Goal: Task Accomplishment & Management: Manage account settings

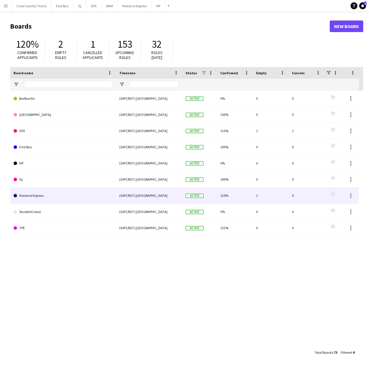
click at [42, 194] on link "National Express" at bounding box center [63, 195] width 99 height 16
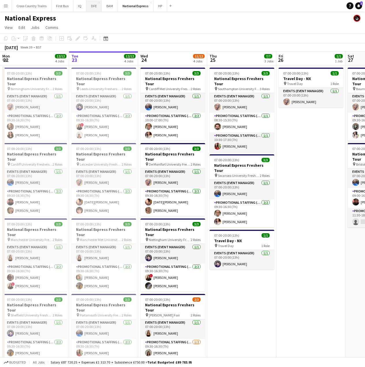
click at [98, 5] on button "DFE Close" at bounding box center [93, 5] width 15 height 11
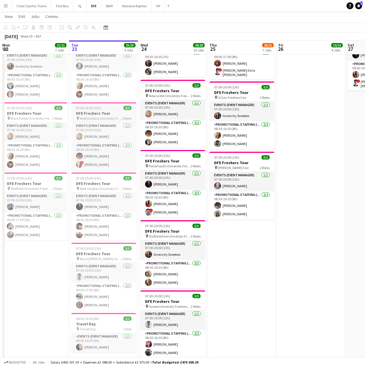
scroll to position [347, 0]
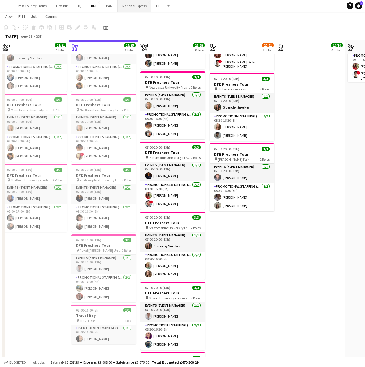
click at [131, 6] on button "National Express Close" at bounding box center [135, 5] width 34 height 11
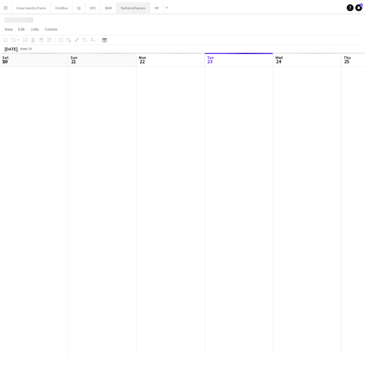
scroll to position [0, 138]
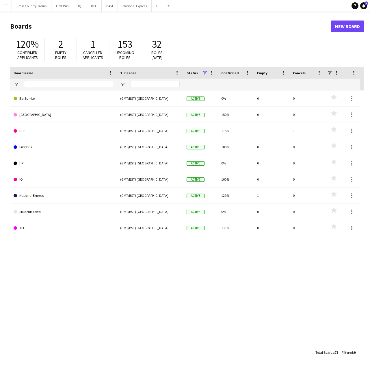
click at [256, 42] on div "120% Confirmed applicants 2 Empty roles 1 Cancelled applicants 153 Upcoming rol…" at bounding box center [187, 51] width 354 height 32
click at [95, 8] on button "DFE Close" at bounding box center [93, 5] width 15 height 11
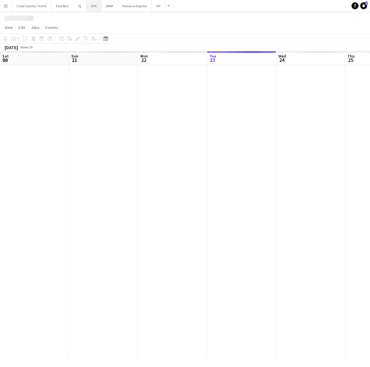
scroll to position [0, 138]
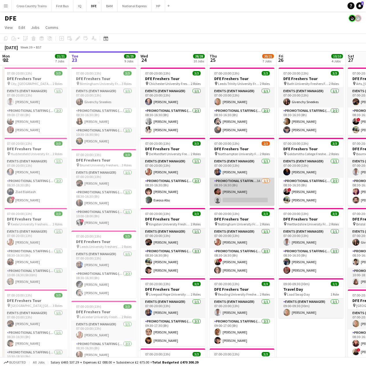
click at [251, 195] on app-card-role "Promotional Staffing (Brand Ambassadors) 3A 1/2 08:30-16:30 (8h) Ella Marchi si…" at bounding box center [241, 192] width 65 height 28
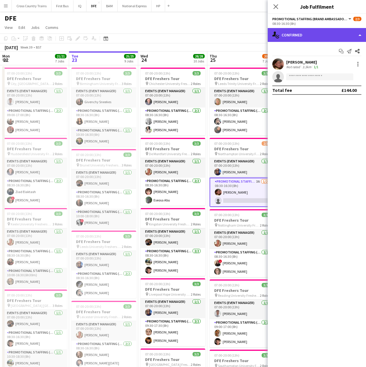
click at [305, 31] on div "single-neutral-actions-check-2 Confirmed" at bounding box center [317, 35] width 98 height 14
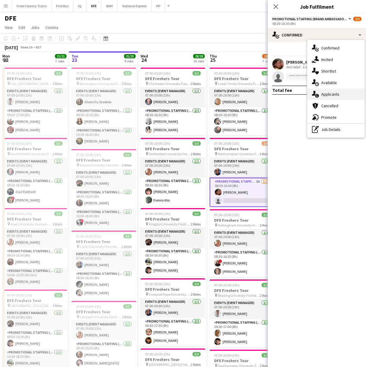
click at [330, 94] on span "Applicants" at bounding box center [330, 94] width 18 height 5
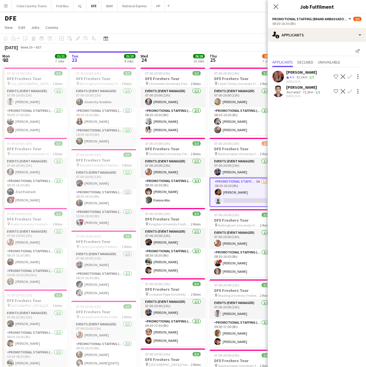
click at [317, 74] on div "Elva Tynan Crew rating 4.5 91.1km 1/1 23-09-2025 19:25 Shortlist crew Decline C…" at bounding box center [317, 77] width 98 height 14
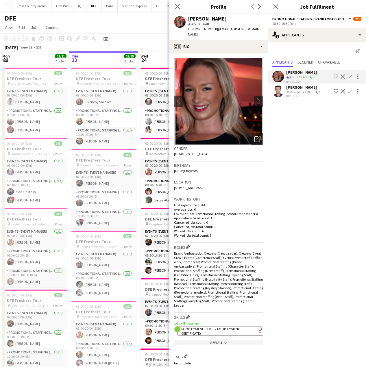
click at [350, 76] on app-icon "Confirm" at bounding box center [349, 76] width 5 height 5
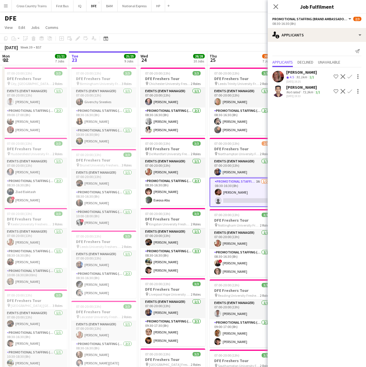
click at [350, 76] on app-icon "Confirm" at bounding box center [349, 76] width 5 height 5
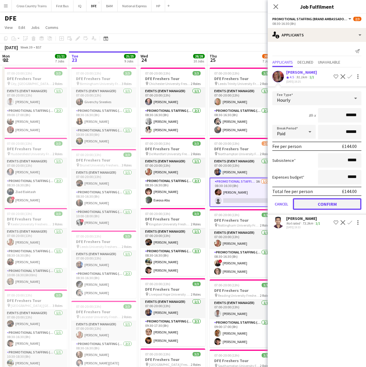
click at [333, 201] on button "Confirm" at bounding box center [327, 204] width 68 height 12
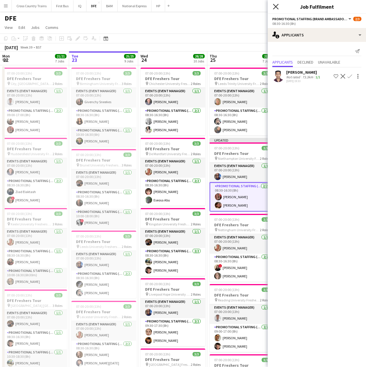
click at [274, 8] on icon at bounding box center [275, 6] width 5 height 5
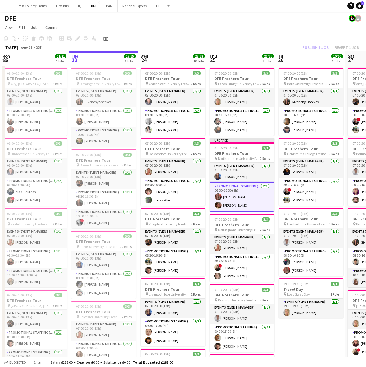
click at [229, 197] on app-card-role "Promotional Staffing (Brand Ambassadors) 2/2 08:30-16:30 (8h) Elva Tynan Ella M…" at bounding box center [241, 196] width 65 height 29
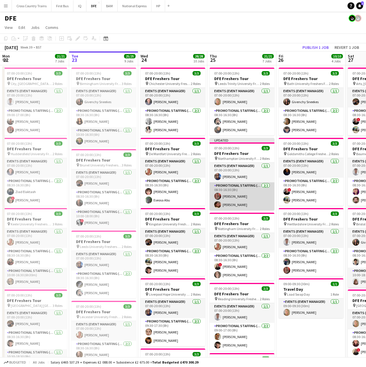
click at [235, 194] on app-card-role "Promotional Staffing (Brand Ambassadors) 2/2 08:30-16:30 (8h) Elva Tynan Ella M…" at bounding box center [241, 196] width 65 height 28
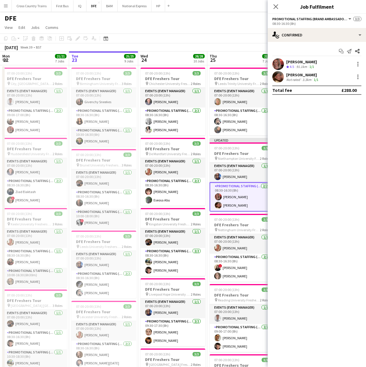
click at [302, 61] on div "Elva Tynan" at bounding box center [301, 61] width 31 height 5
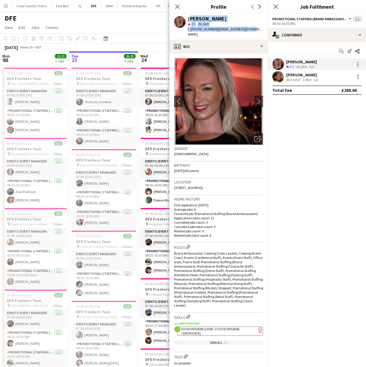
drag, startPoint x: 254, startPoint y: 29, endPoint x: 187, endPoint y: 18, distance: 68.0
click at [187, 18] on app-profile-header "Elva Tynan star 4.5 91.1km t. +447506733885 | elvatynan@icloud.com" at bounding box center [218, 27] width 98 height 26
copy div "Elva Tynan star 4.5 91.1km t. +447506733885 | elvatynan@icloud.com"
click at [178, 5] on icon "Close pop-in" at bounding box center [176, 6] width 5 height 5
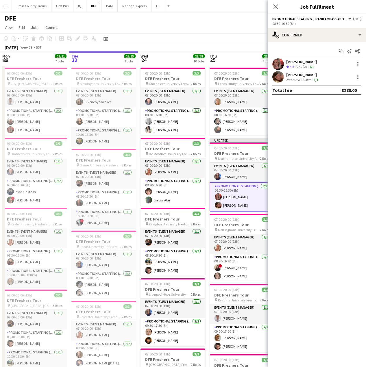
click at [276, 5] on icon "Close pop-in" at bounding box center [275, 6] width 5 height 5
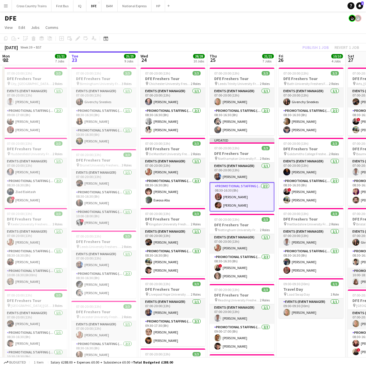
drag, startPoint x: 259, startPoint y: 45, endPoint x: 305, endPoint y: 65, distance: 49.7
click at [259, 47] on div "September 2025 Week 39 • BST Publish 1 job Revert 1 job" at bounding box center [183, 47] width 366 height 8
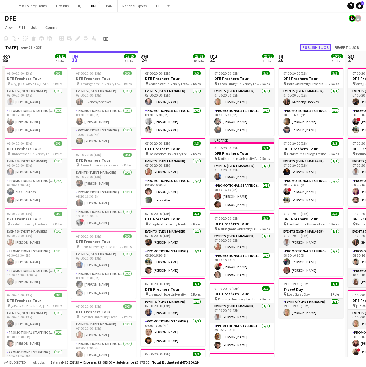
click at [313, 50] on button "Publish 1 job" at bounding box center [315, 48] width 31 height 8
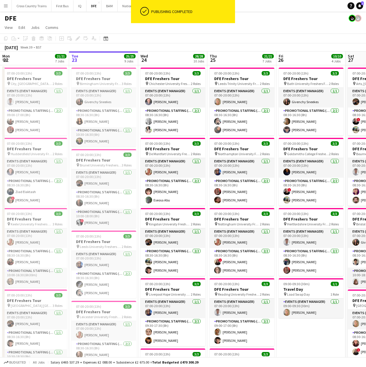
click at [97, 21] on div "DFE" at bounding box center [183, 17] width 366 height 11
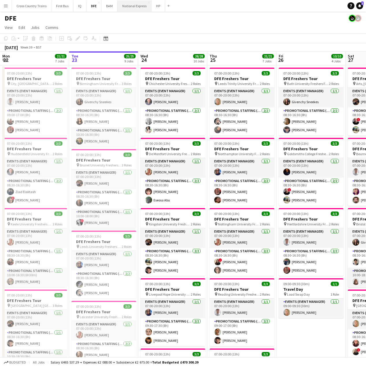
click at [133, 7] on button "National Express Close" at bounding box center [135, 5] width 34 height 11
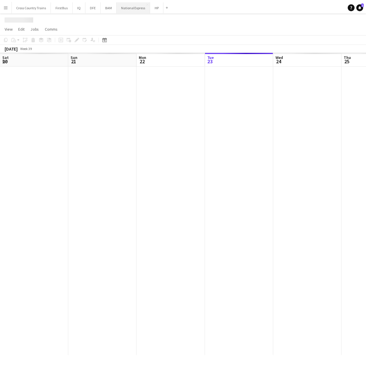
scroll to position [0, 138]
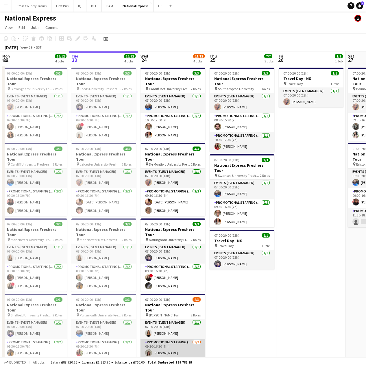
click at [176, 339] on app-card-role "Promotional Staffing (Brand Ambassadors) 1/2 09:30-16:30 (7h) Michelle Quincey …" at bounding box center [172, 353] width 65 height 28
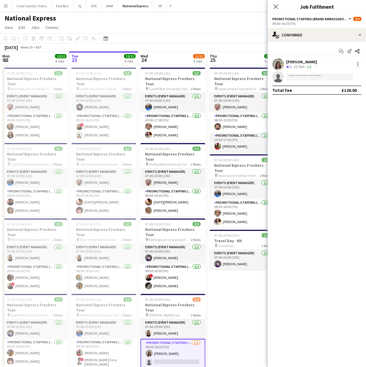
click at [337, 27] on app-options-switcher "Promotional Staffing (Brand Ambassadors) All roles Promotional Staffing (Brand …" at bounding box center [317, 21] width 98 height 14
click at [334, 34] on div "single-neutral-actions-check-2 Confirmed" at bounding box center [317, 35] width 98 height 14
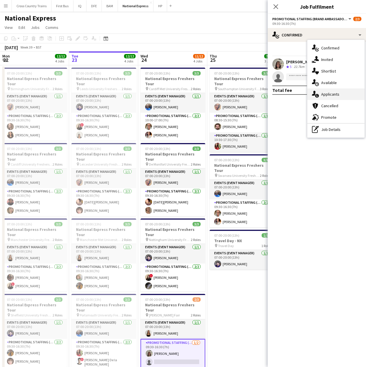
click at [339, 98] on div "single-neutral-actions-information Applicants" at bounding box center [335, 94] width 57 height 12
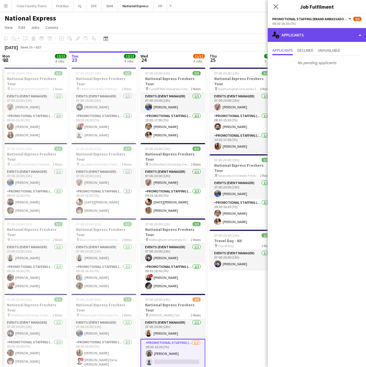
click at [291, 36] on div "single-neutral-actions-information Applicants" at bounding box center [317, 35] width 98 height 14
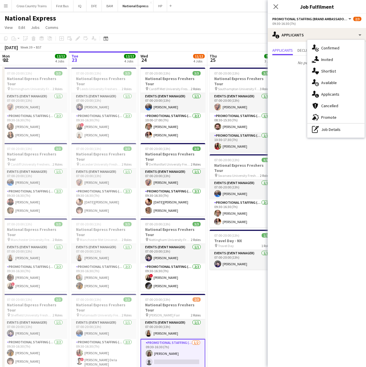
click at [219, 41] on app-toolbar "Copy Paste Paste Ctrl+V Paste with crew Ctrl+Shift+V Paste linked Job Delete Gr…" at bounding box center [183, 39] width 366 height 10
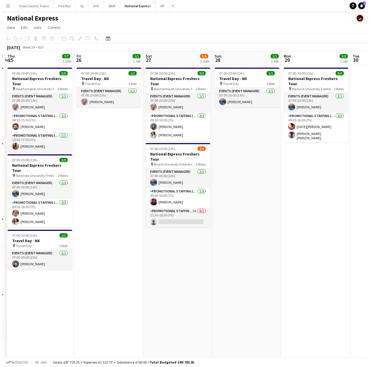
scroll to position [0, 205]
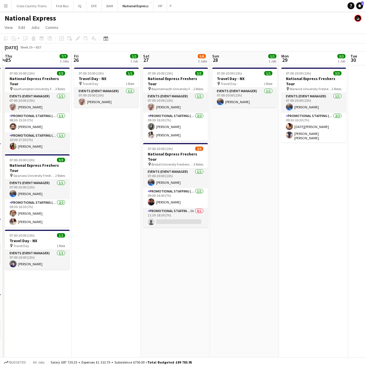
drag, startPoint x: 320, startPoint y: 164, endPoint x: 117, endPoint y: 182, distance: 203.4
click at [117, 182] on app-calendar-viewport "Mon 22 12/12 4 Jobs Tue 23 12/12 4 Jobs Wed 24 11/12 4 Jobs Thu 25 7/7 3 Jobs F…" at bounding box center [183, 215] width 366 height 329
click at [176, 209] on app-card-role "Promotional Staffing (Brand Ambassadors) 3A 0/1 11:30-18:30 (7h) single-neutral…" at bounding box center [175, 218] width 65 height 20
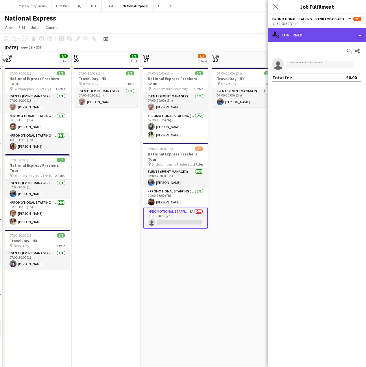
click at [303, 34] on div "single-neutral-actions-check-2 Confirmed" at bounding box center [317, 35] width 98 height 14
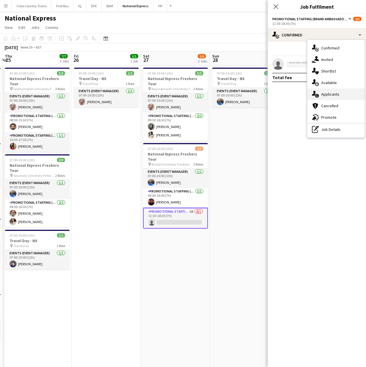
click at [331, 92] on span "Applicants" at bounding box center [330, 94] width 18 height 5
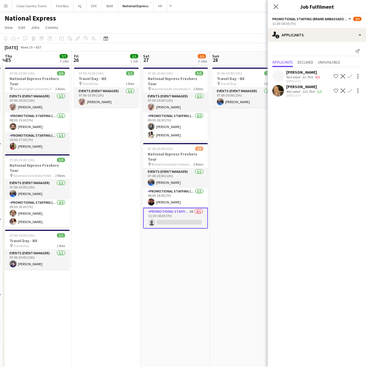
click at [292, 91] on div "Not rated" at bounding box center [293, 91] width 15 height 4
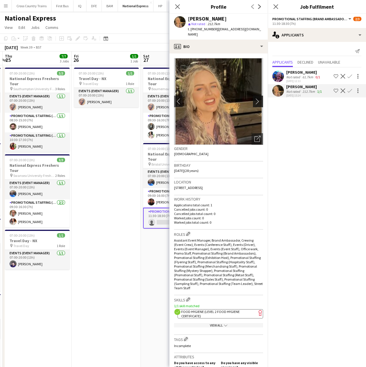
click at [257, 98] on app-icon "chevron-right" at bounding box center [258, 101] width 9 height 6
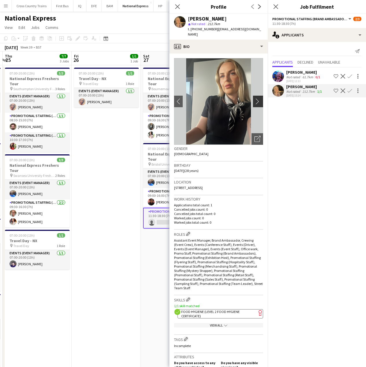
click at [257, 98] on app-icon "chevron-right" at bounding box center [258, 101] width 9 height 6
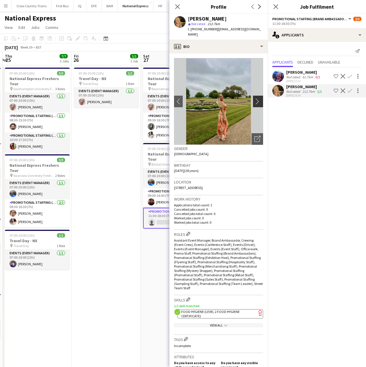
click at [257, 98] on app-icon "chevron-right" at bounding box center [258, 101] width 9 height 6
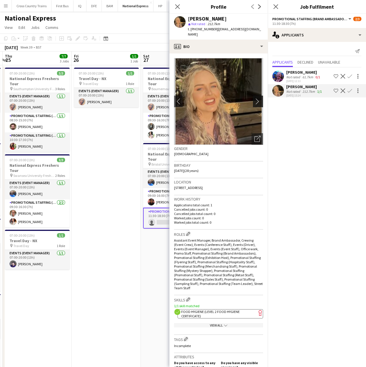
click at [257, 98] on app-icon "chevron-right" at bounding box center [258, 101] width 9 height 6
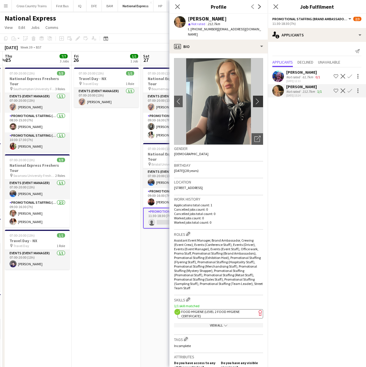
click at [257, 98] on app-icon "chevron-right" at bounding box center [258, 101] width 9 height 6
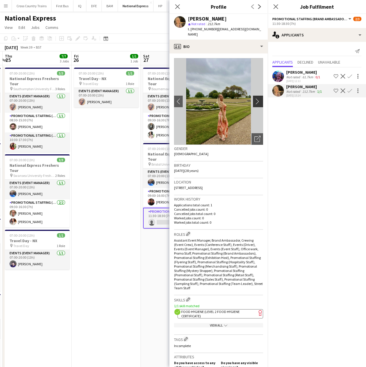
click at [257, 98] on app-icon "chevron-right" at bounding box center [258, 101] width 9 height 6
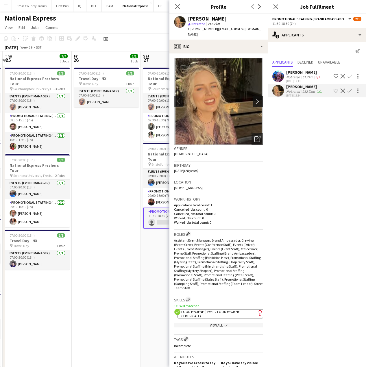
click at [257, 98] on app-icon "chevron-right" at bounding box center [258, 101] width 9 height 6
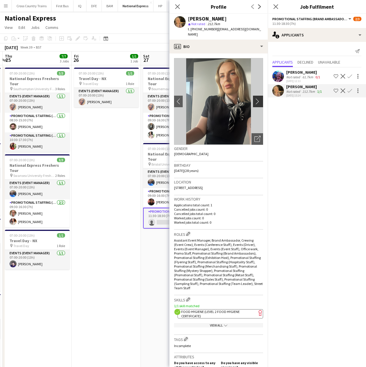
click at [257, 98] on app-icon "chevron-right" at bounding box center [258, 101] width 9 height 6
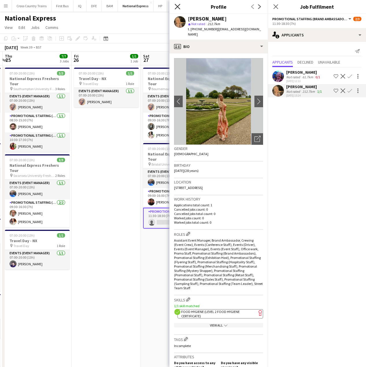
click at [178, 5] on icon "Close pop-in" at bounding box center [176, 6] width 5 height 5
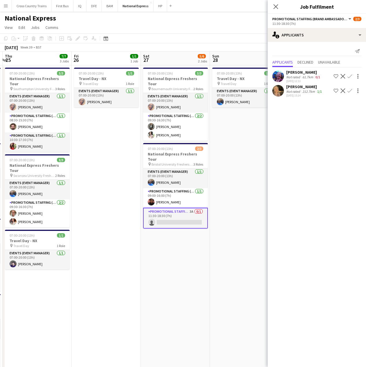
click at [350, 89] on app-icon "Confirm" at bounding box center [349, 90] width 5 height 5
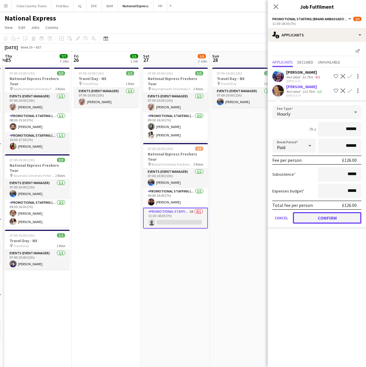
click at [333, 218] on button "Confirm" at bounding box center [327, 218] width 68 height 12
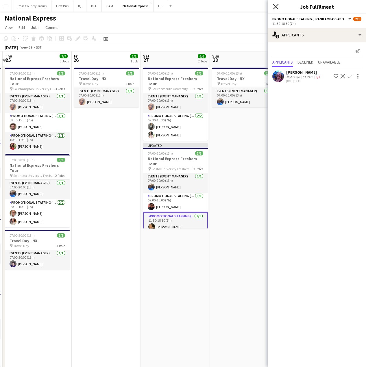
drag, startPoint x: 275, startPoint y: 5, endPoint x: 244, endPoint y: 35, distance: 42.7
click at [275, 5] on icon "Close pop-in" at bounding box center [275, 6] width 5 height 5
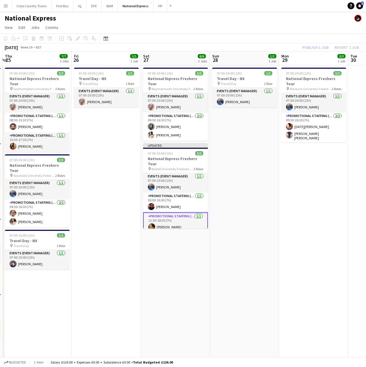
click at [244, 33] on app-board "National Express View Day view expanded Day view collapsed Month view Date pick…" at bounding box center [183, 201] width 366 height 378
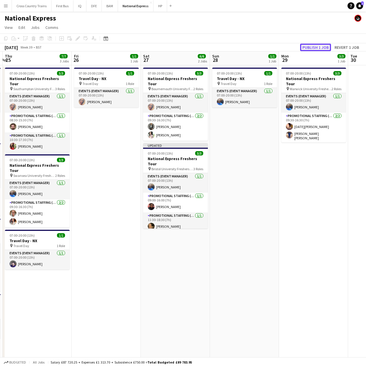
click at [317, 49] on button "Publish 1 job" at bounding box center [315, 48] width 31 height 8
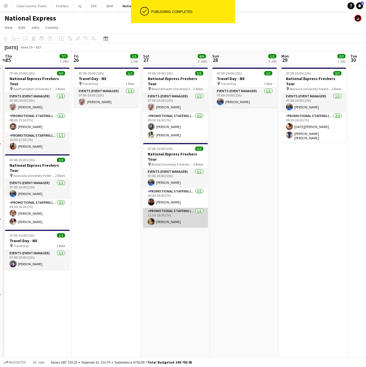
click at [166, 213] on app-card-role "Promotional Staffing (Brand Ambassadors) 1/1 11:30-18:30 (7h) Hannah Vine" at bounding box center [175, 218] width 65 height 20
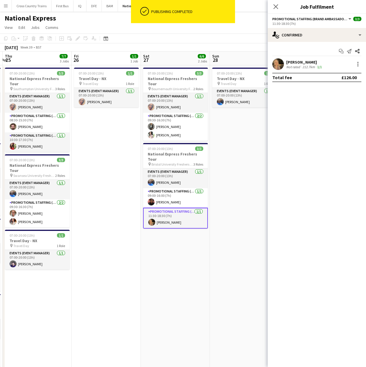
click at [305, 61] on div "Hannah Vine" at bounding box center [304, 62] width 37 height 5
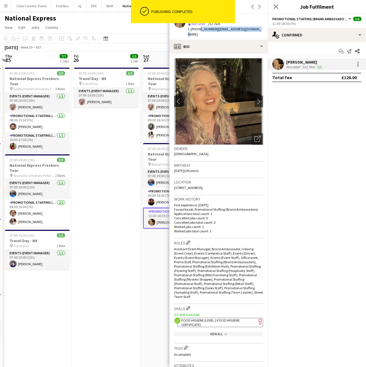
drag, startPoint x: 257, startPoint y: 29, endPoint x: 197, endPoint y: 29, distance: 60.1
click at [198, 29] on div "Hannah Vine star Not rated 212.7km t. +447957440063 | hannahjvine@outlook.com" at bounding box center [218, 27] width 98 height 26
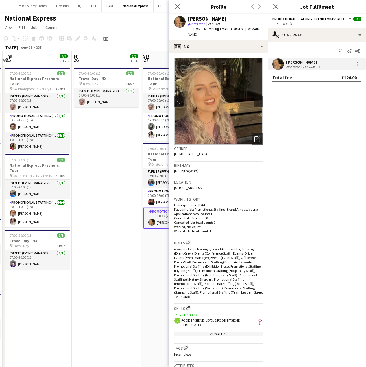
click at [254, 25] on div "star Not rated 212.7km" at bounding box center [225, 23] width 75 height 5
drag, startPoint x: 260, startPoint y: 31, endPoint x: 188, endPoint y: 17, distance: 72.7
click at [188, 17] on app-profile-header "Hannah Vine star Not rated 212.7km t. +447957440063 | hannahjvine@outlook.com" at bounding box center [218, 27] width 98 height 26
copy div "Hannah Vine star Not rated 212.7km t. +447957440063 | hannahjvine@outlook.com"
click at [175, 8] on icon "Close pop-in" at bounding box center [177, 6] width 5 height 5
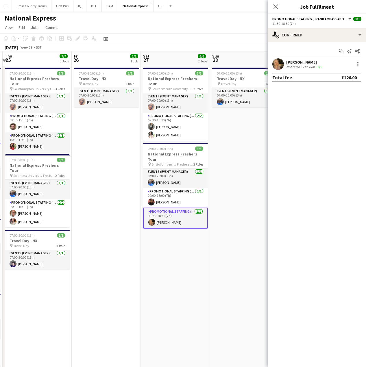
click at [176, 37] on app-toolbar "Copy Paste Paste Ctrl+V Paste with crew Ctrl+Shift+V Paste linked Job Delete Gr…" at bounding box center [183, 39] width 366 height 10
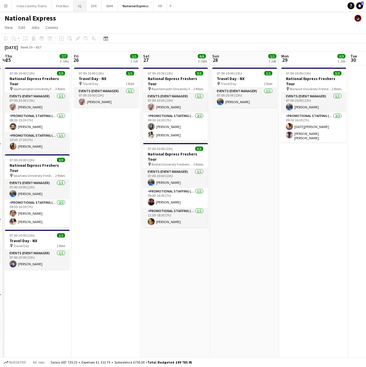
click at [77, 4] on button "IQ Close" at bounding box center [79, 5] width 13 height 11
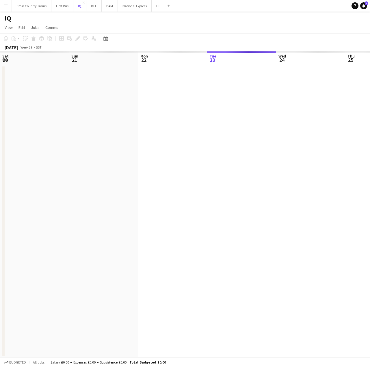
scroll to position [0, 138]
click at [61, 4] on button "First Bus Close" at bounding box center [62, 5] width 22 height 11
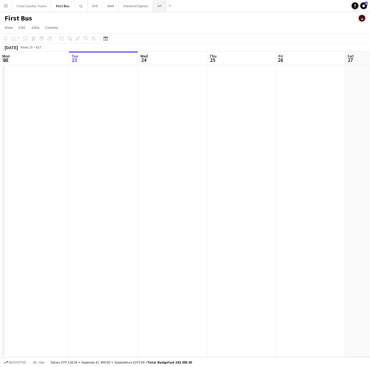
click at [159, 7] on button "HP Close" at bounding box center [160, 5] width 14 height 11
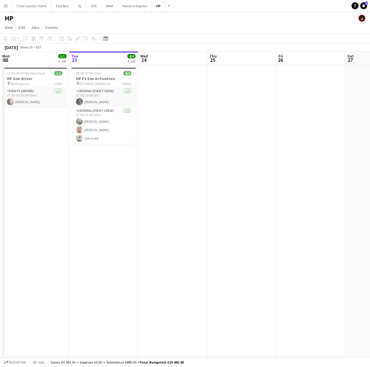
click at [6, 3] on button "Menu" at bounding box center [6, 6] width 12 height 12
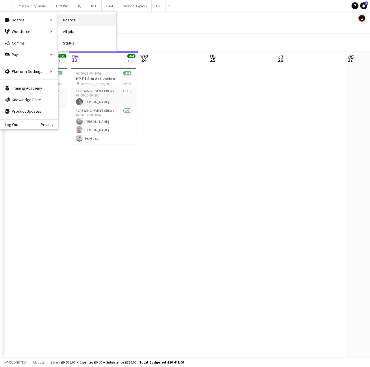
click at [88, 18] on link "Boards" at bounding box center [87, 20] width 58 height 12
